Goal: Navigation & Orientation: Find specific page/section

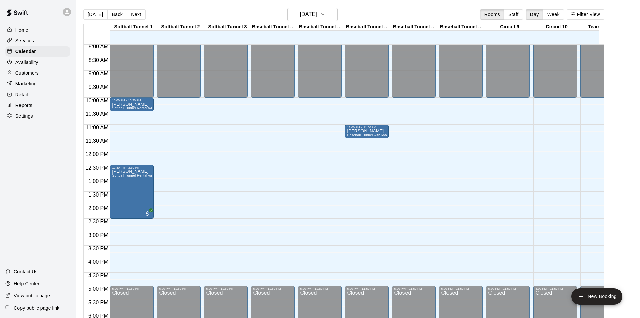
scroll to position [242, 0]
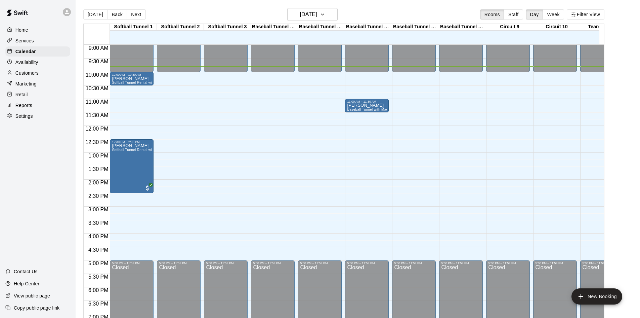
click at [85, 13] on div "Today Back Next Sunday Sep 21 Rooms Staff Day Week Filter View Softball Tunnel …" at bounding box center [343, 167] width 521 height 318
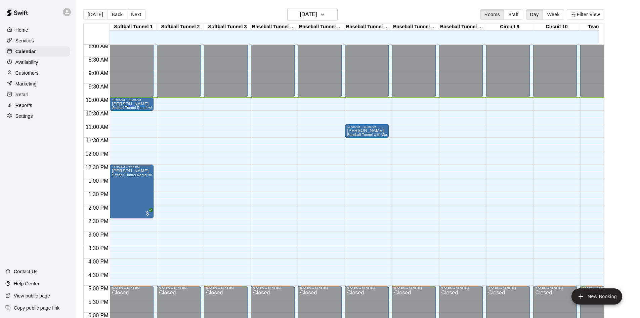
scroll to position [218, 0]
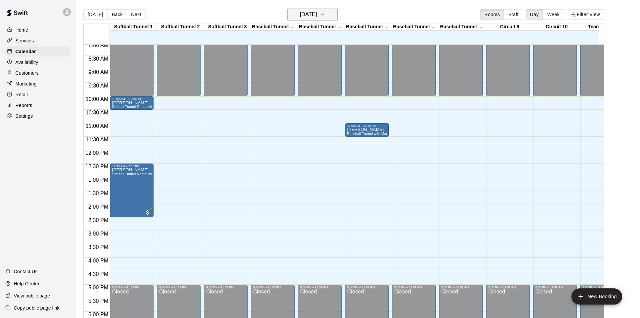
click at [301, 15] on h6 "[DATE]" at bounding box center [308, 14] width 17 height 9
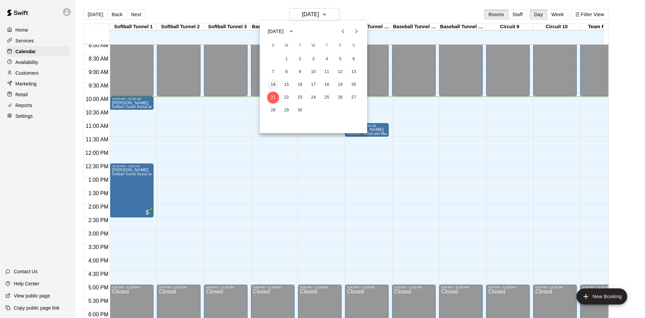
click at [274, 82] on button "14" at bounding box center [273, 85] width 12 height 12
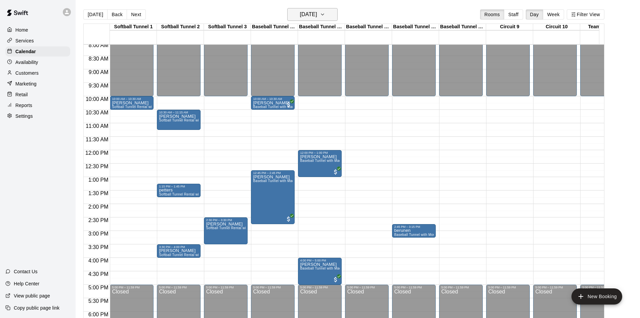
click at [308, 18] on h6 "[DATE]" at bounding box center [308, 14] width 17 height 9
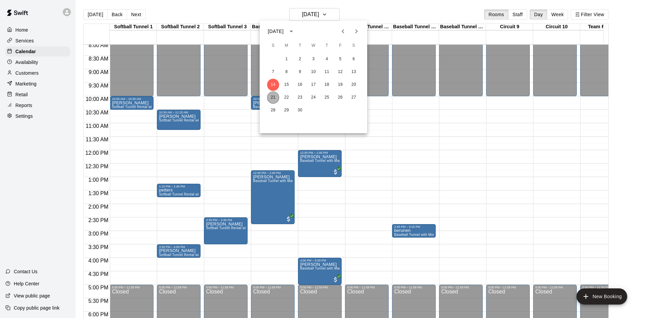
click at [275, 96] on button "21" at bounding box center [273, 97] width 12 height 12
